Goal: Task Accomplishment & Management: Use online tool/utility

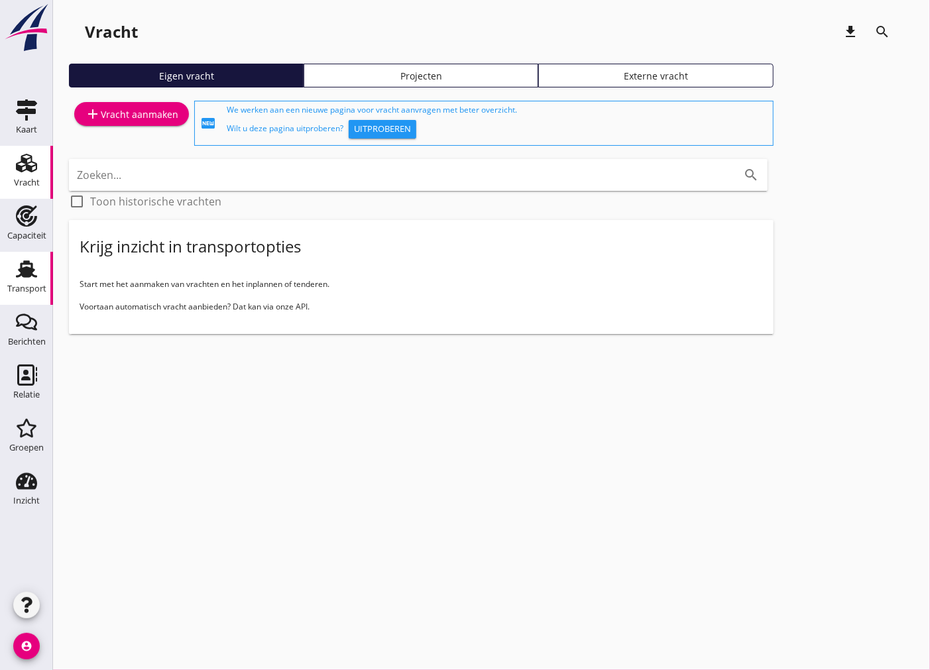
click at [34, 288] on div "Transport" at bounding box center [26, 288] width 39 height 9
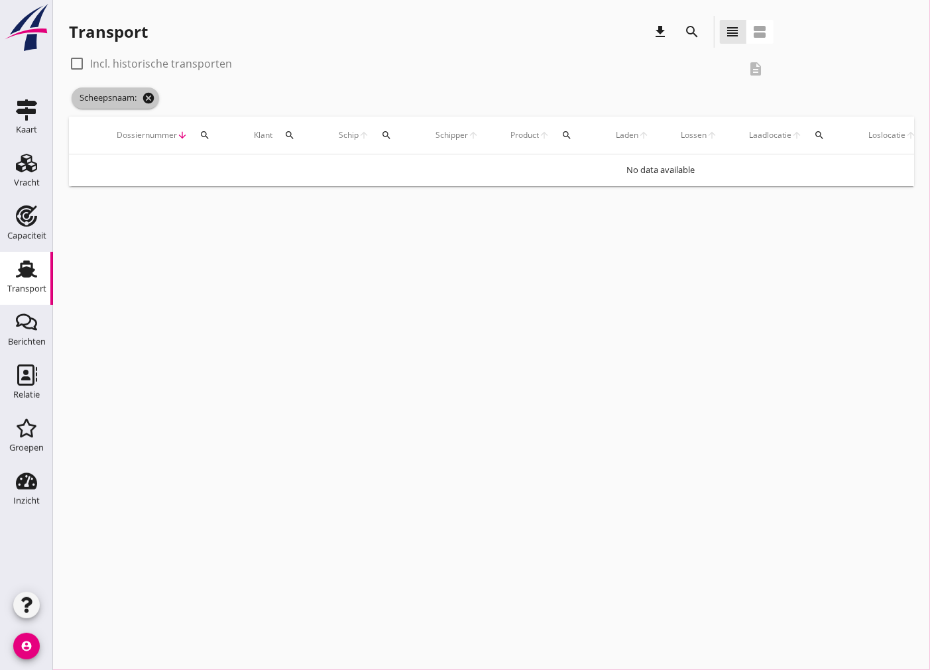
click at [147, 97] on icon "cancel" at bounding box center [148, 97] width 13 height 13
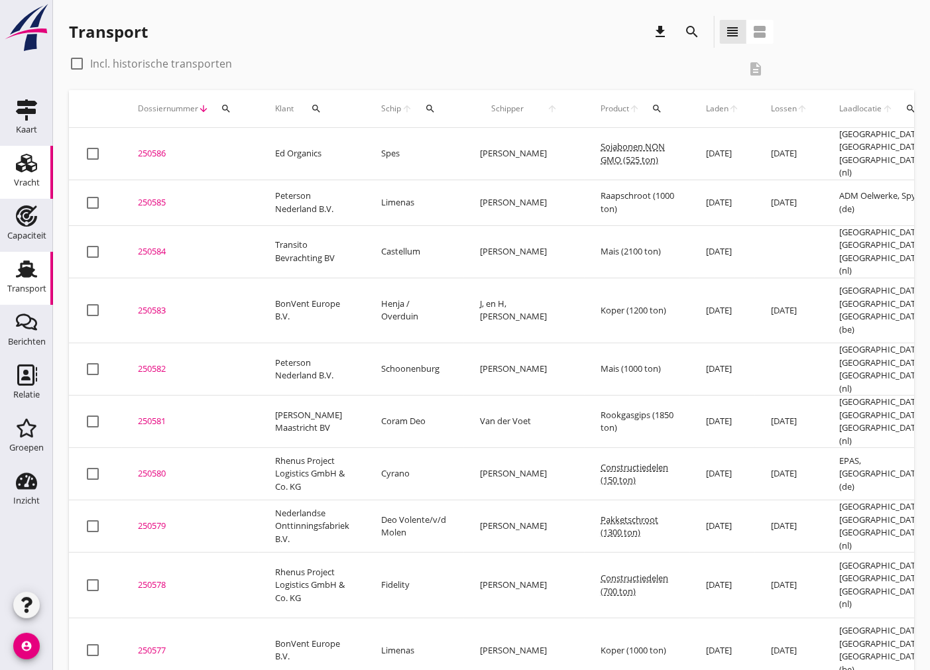
click at [7, 171] on link "Vracht Vracht" at bounding box center [26, 172] width 53 height 53
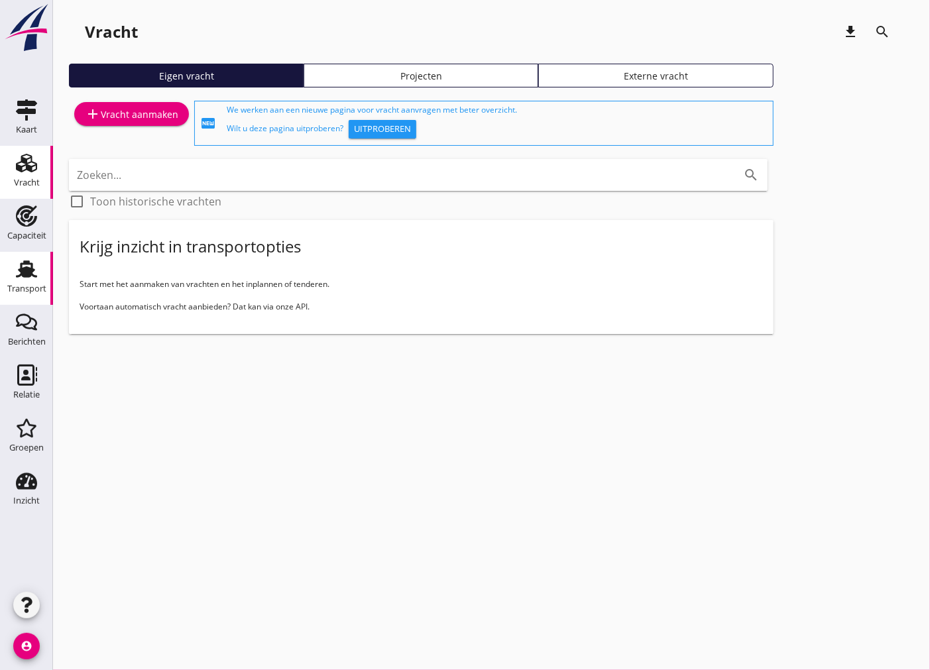
click at [16, 288] on div "Transport" at bounding box center [26, 288] width 39 height 9
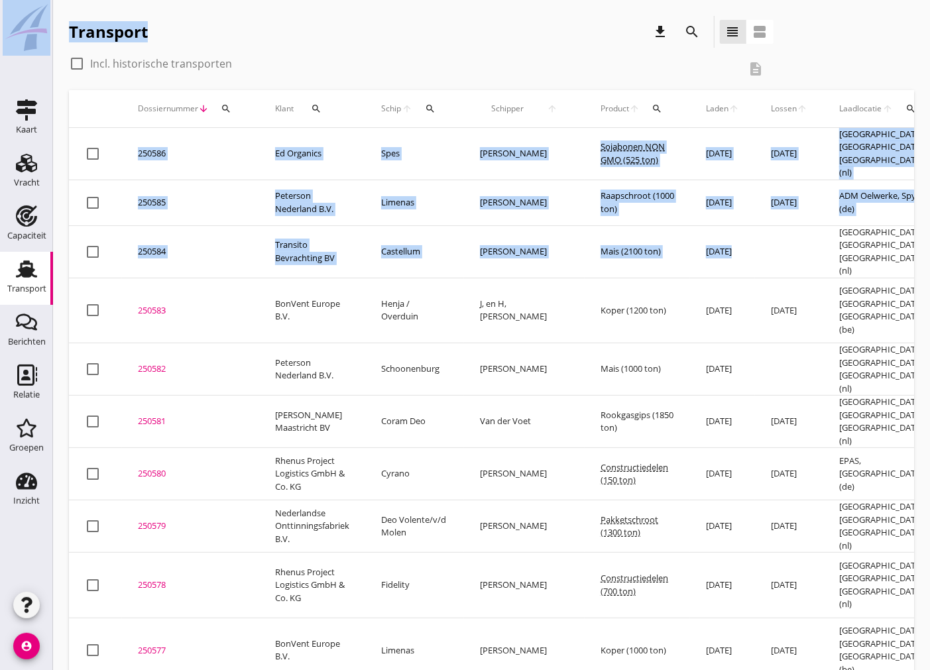
drag, startPoint x: 429, startPoint y: 254, endPoint x: 24, endPoint y: 82, distance: 440.2
click at [24, 82] on div "Kaart Kaart Vracht Vracht Capaciteit Capaciteit Transport Transport Berichten B…" at bounding box center [465, 650] width 930 height 1300
click at [266, 41] on div "Transport download search view_headline view_agenda" at bounding box center [421, 32] width 705 height 32
drag, startPoint x: 876, startPoint y: 245, endPoint x: 64, endPoint y: 7, distance: 846.3
click at [65, 7] on div "Transport download search view_headline view_agenda check_box_outline_blank Inc…" at bounding box center [491, 650] width 877 height 1300
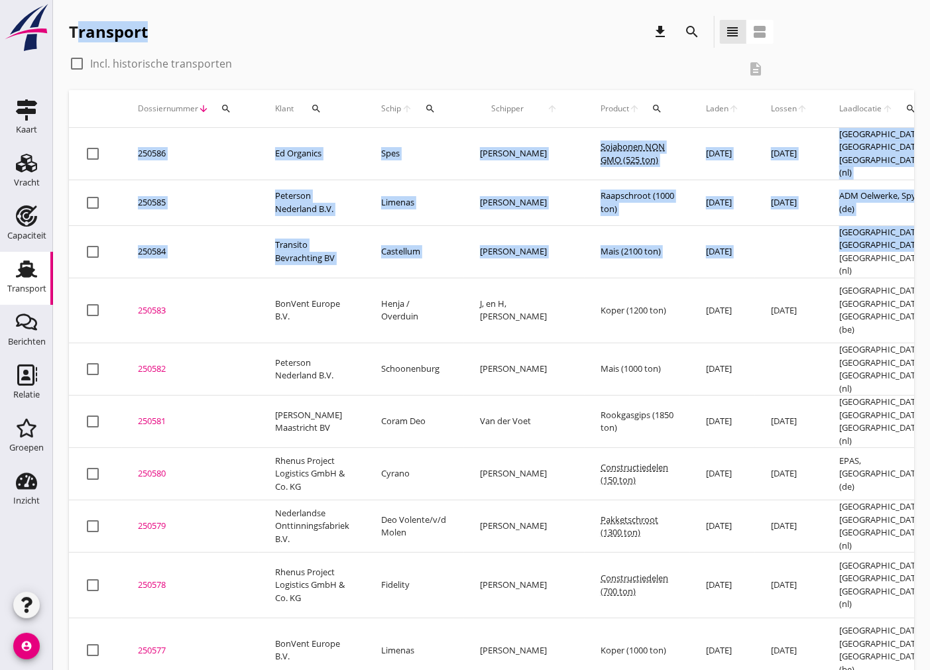
click at [247, 47] on div "Transport download search view_headline view_agenda" at bounding box center [421, 32] width 705 height 32
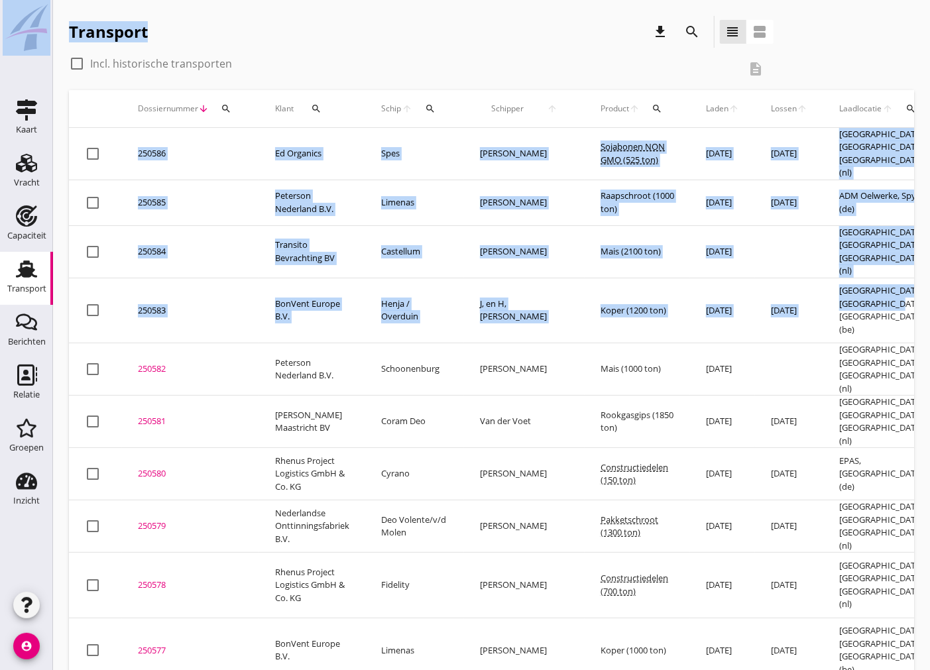
drag, startPoint x: 858, startPoint y: 312, endPoint x: 45, endPoint y: 38, distance: 857.7
click at [45, 38] on div "Kaart Kaart Vracht Vracht Capaciteit Capaciteit Transport Transport Berichten B…" at bounding box center [465, 650] width 930 height 1300
click at [867, 314] on td "[GEOGRAPHIC_DATA], [GEOGRAPHIC_DATA], [GEOGRAPHIC_DATA] (be)" at bounding box center [883, 311] width 121 height 66
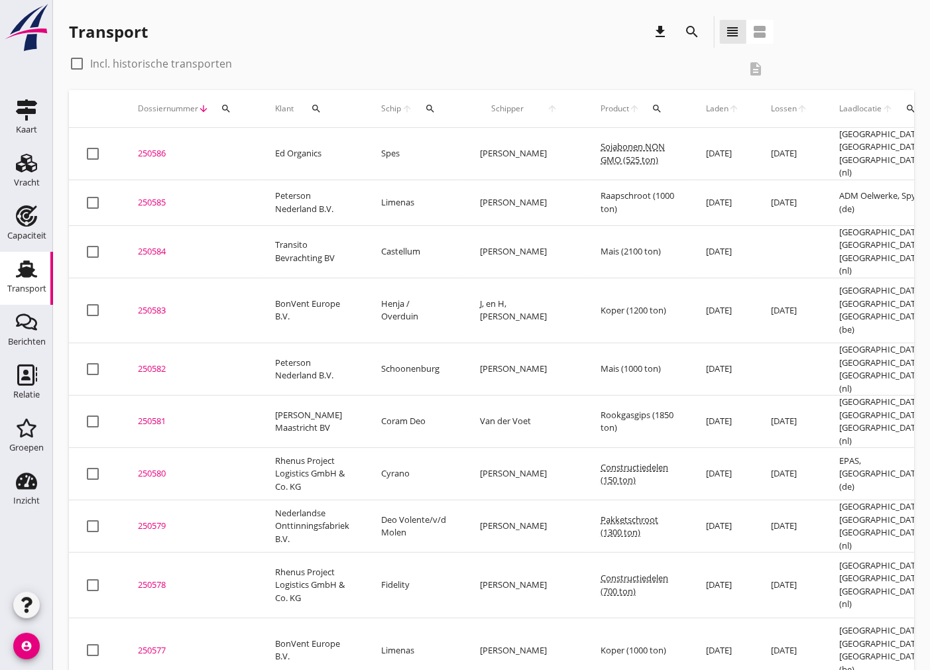
drag, startPoint x: 706, startPoint y: 259, endPoint x: 133, endPoint y: 145, distance: 584.8
click at [709, 255] on tr "check_box_outline_blank 250584 upload_file Drop hier uw bestand om het aan het …" at bounding box center [723, 251] width 1308 height 52
drag, startPoint x: 887, startPoint y: 157, endPoint x: 168, endPoint y: 164, distance: 718.7
click at [168, 164] on tr "check_box_outline_blank 250586 upload_file Drop hier uw bestand om het aan het …" at bounding box center [723, 154] width 1308 height 52
